Goal: Task Accomplishment & Management: Manage account settings

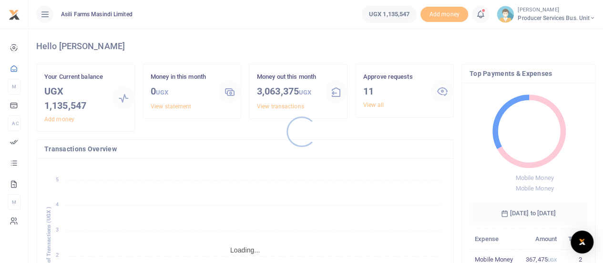
scroll to position [8, 8]
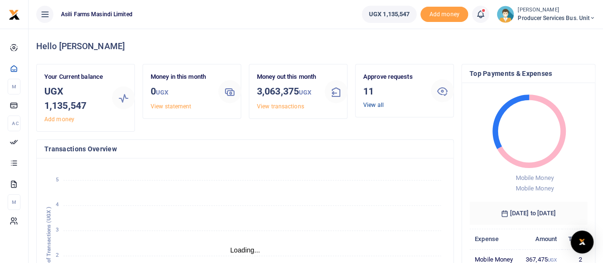
click at [372, 103] on link "View all" at bounding box center [373, 105] width 20 height 7
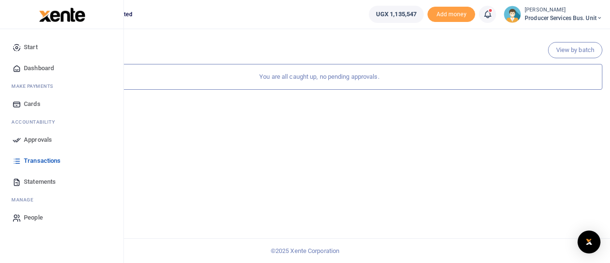
click at [32, 140] on span "Approvals" at bounding box center [38, 140] width 28 height 10
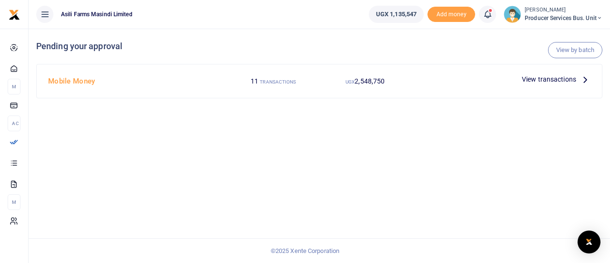
click at [544, 82] on span "View transactions" at bounding box center [549, 79] width 54 height 10
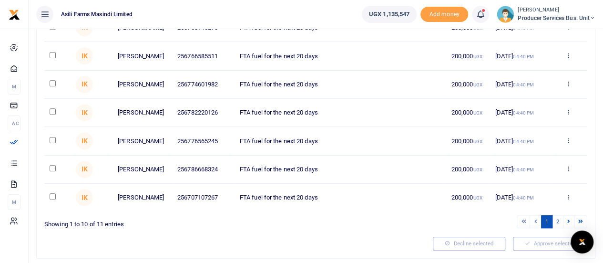
scroll to position [238, 0]
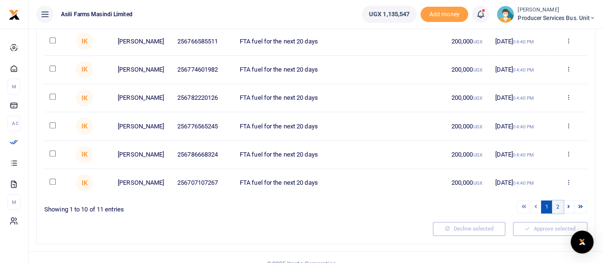
click at [558, 213] on link "2" at bounding box center [557, 206] width 11 height 13
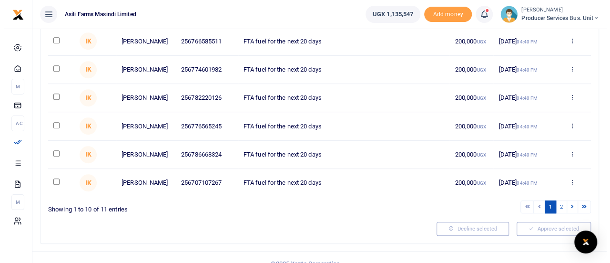
scroll to position [0, 0]
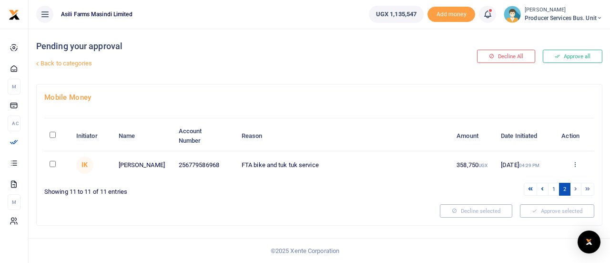
click at [51, 164] on input "checkbox" at bounding box center [53, 164] width 6 height 6
checkbox input "true"
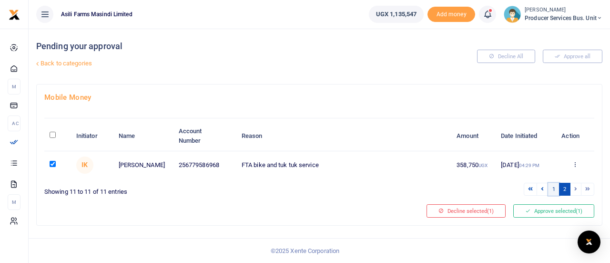
click at [553, 189] on link "1" at bounding box center [553, 189] width 11 height 13
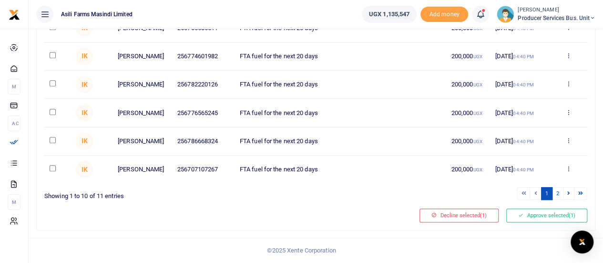
scroll to position [261, 0]
click at [52, 169] on input "checkbox" at bounding box center [53, 168] width 6 height 6
click at [52, 170] on input "checkbox" at bounding box center [53, 168] width 6 height 6
checkbox input "false"
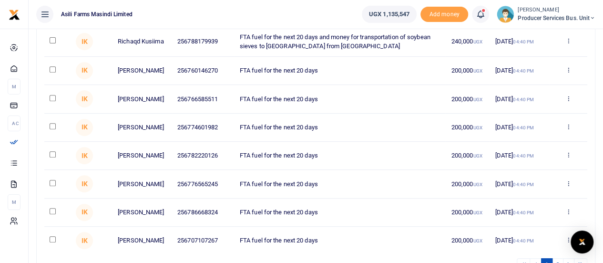
scroll to position [166, 0]
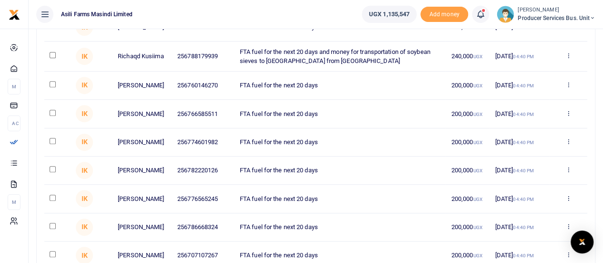
click at [51, 116] on input "checkbox" at bounding box center [53, 113] width 6 height 6
checkbox input "true"
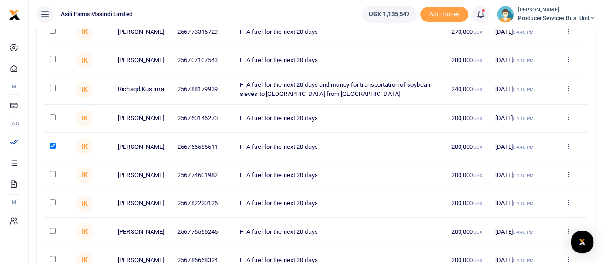
scroll to position [118, 0]
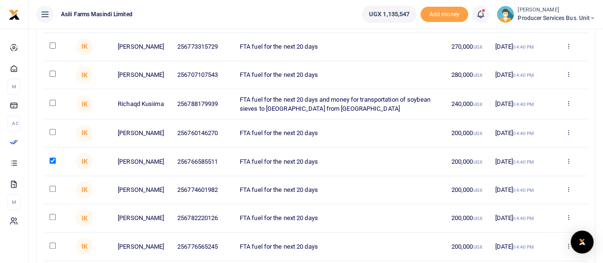
click at [53, 106] on input "checkbox" at bounding box center [53, 103] width 6 height 6
checkbox input "true"
click at [50, 74] on input "checkbox" at bounding box center [53, 74] width 6 height 6
checkbox input "true"
click at [51, 105] on input "checkbox" at bounding box center [53, 103] width 6 height 6
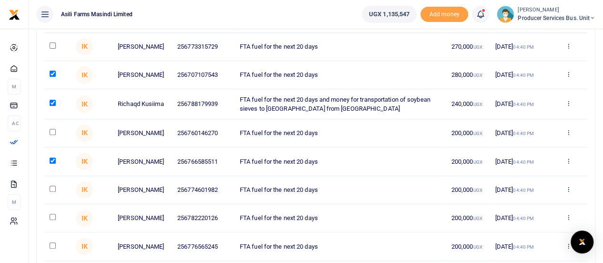
checkbox input "false"
click at [51, 76] on input "checkbox" at bounding box center [53, 74] width 6 height 6
click at [51, 75] on input "checkbox" at bounding box center [53, 74] width 6 height 6
checkbox input "true"
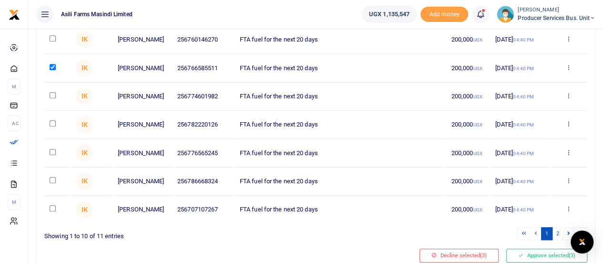
scroll to position [214, 0]
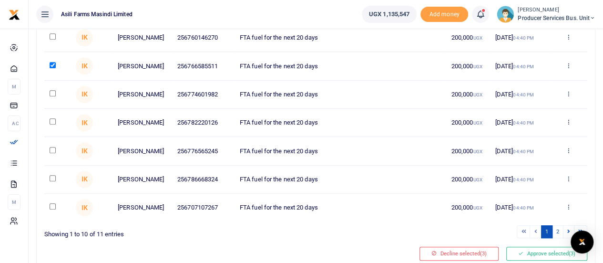
click at [51, 181] on input "checkbox" at bounding box center [53, 178] width 6 height 6
checkbox input "true"
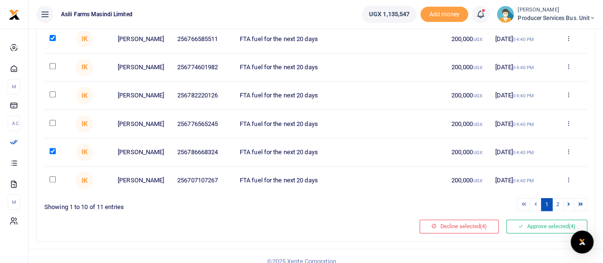
scroll to position [261, 0]
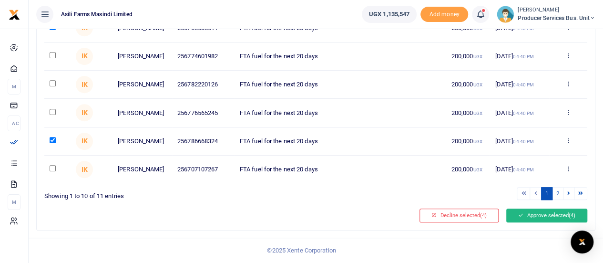
click at [540, 215] on button "Approve selected (4)" at bounding box center [546, 214] width 81 height 13
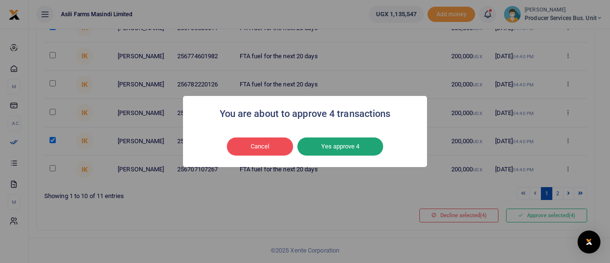
click at [342, 147] on button "Yes approve 4" at bounding box center [340, 146] width 86 height 18
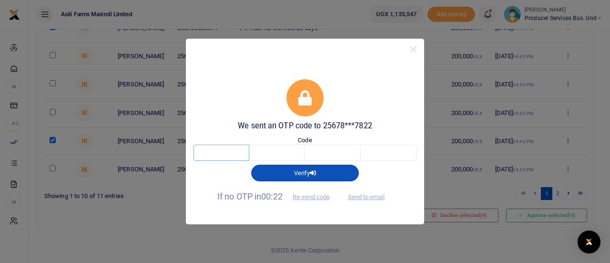
click at [234, 158] on input "text" at bounding box center [222, 152] width 56 height 16
type input "9"
type input "0"
type input "2"
